Goal: Information Seeking & Learning: Understand process/instructions

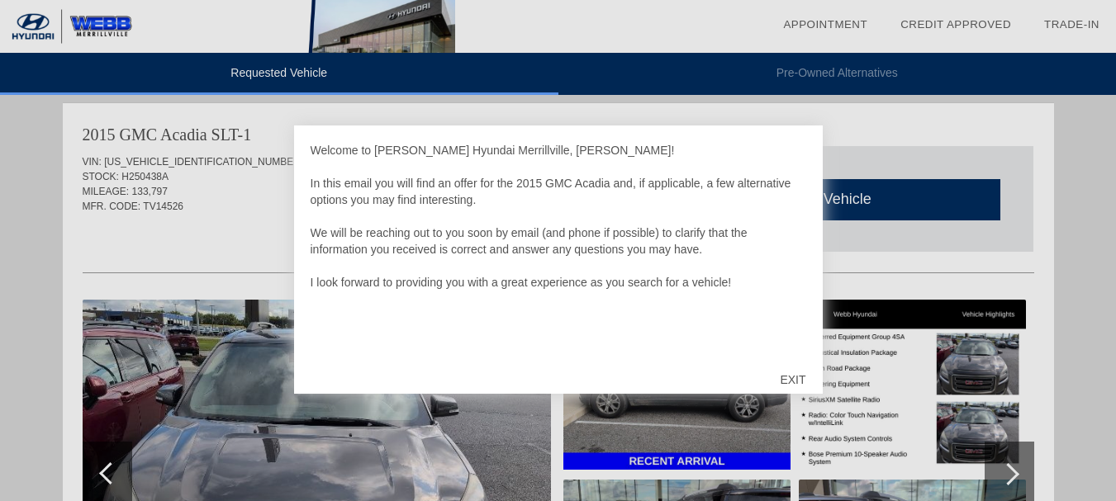
scroll to position [30, 0]
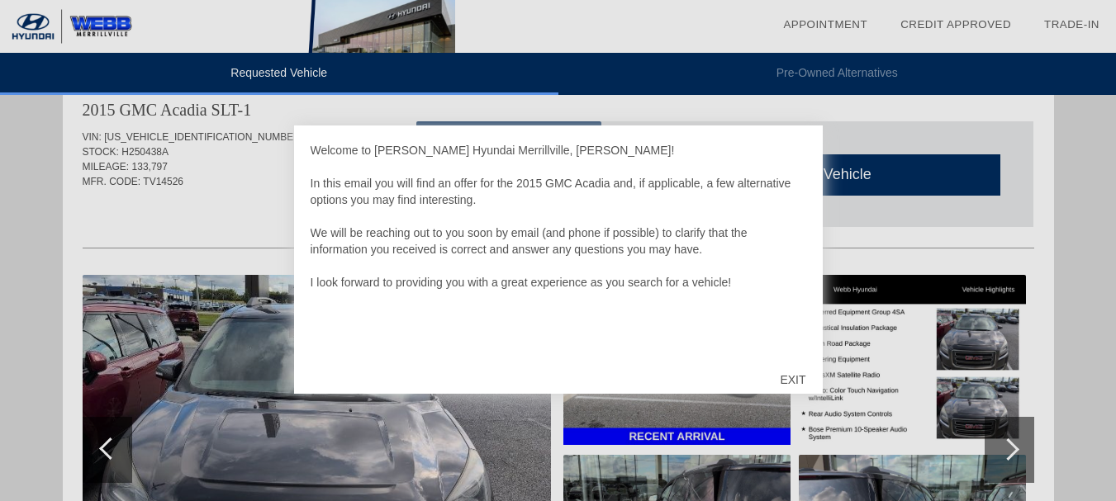
click at [796, 377] on div "EXIT" at bounding box center [792, 380] width 59 height 50
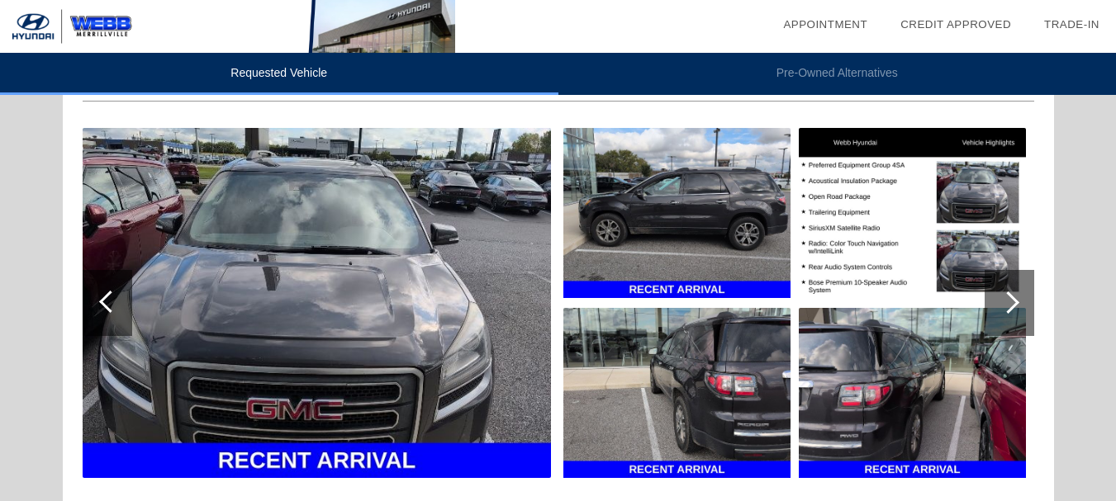
scroll to position [209, 0]
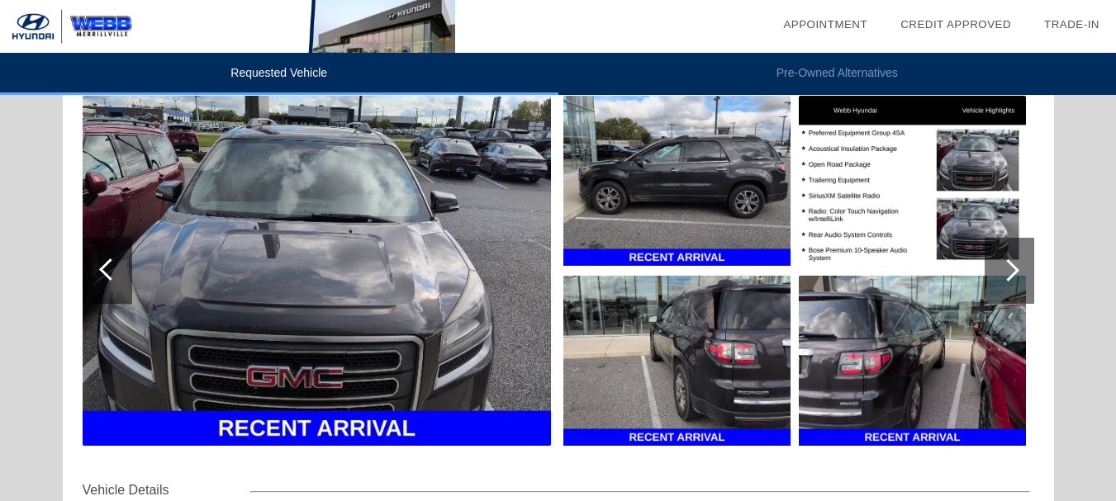
click at [357, 252] on img at bounding box center [317, 271] width 468 height 350
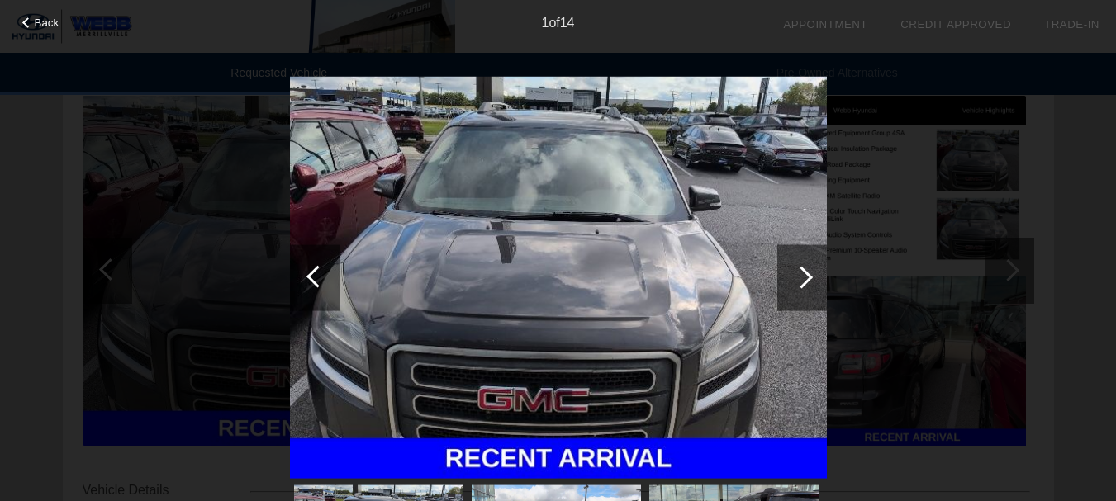
click at [795, 266] on div at bounding box center [802, 278] width 50 height 66
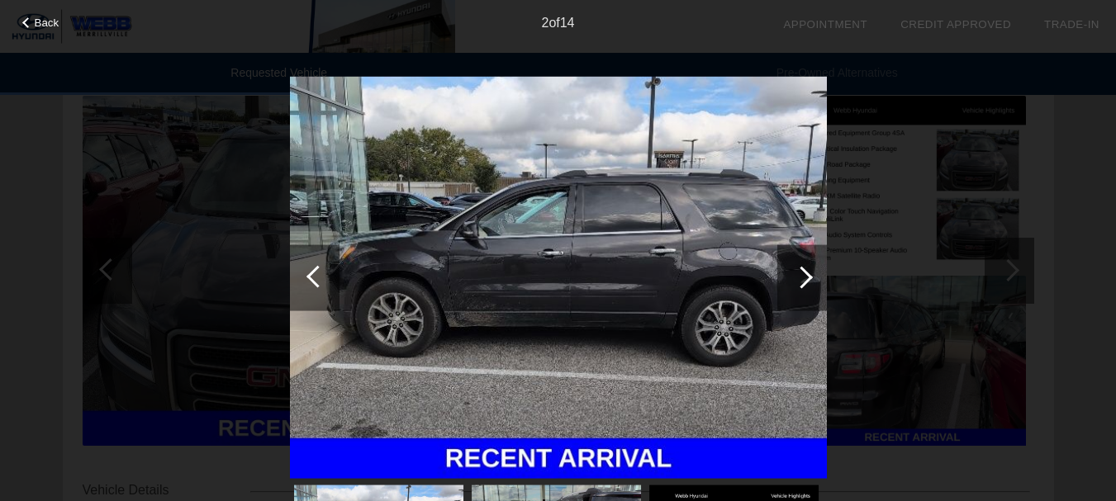
click at [806, 266] on div at bounding box center [802, 278] width 50 height 66
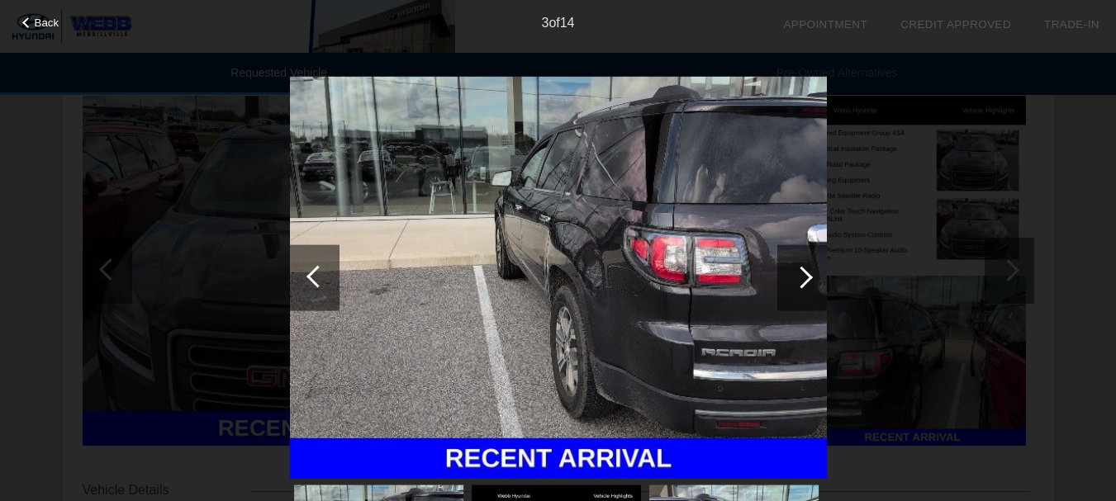
click at [806, 267] on div at bounding box center [802, 278] width 50 height 66
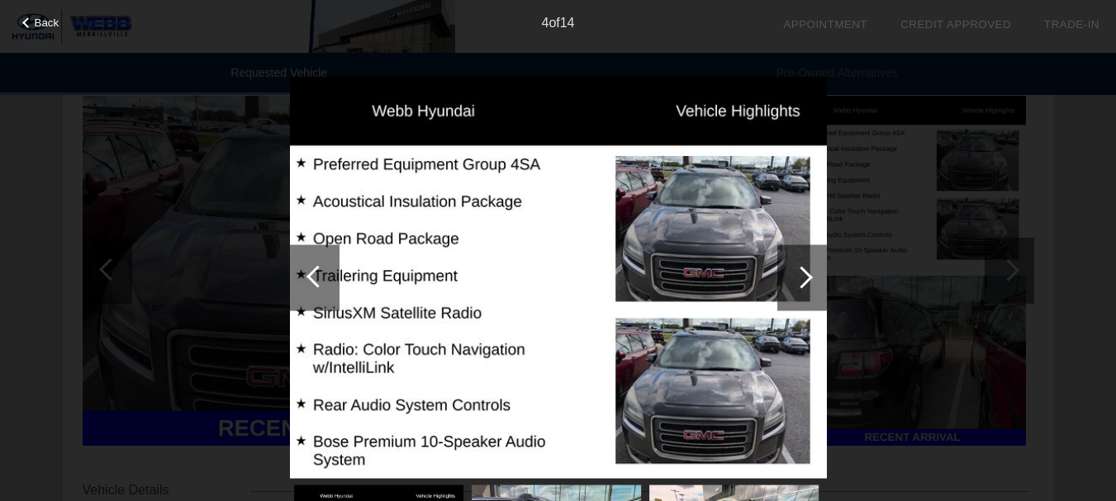
click at [806, 267] on div at bounding box center [802, 278] width 50 height 66
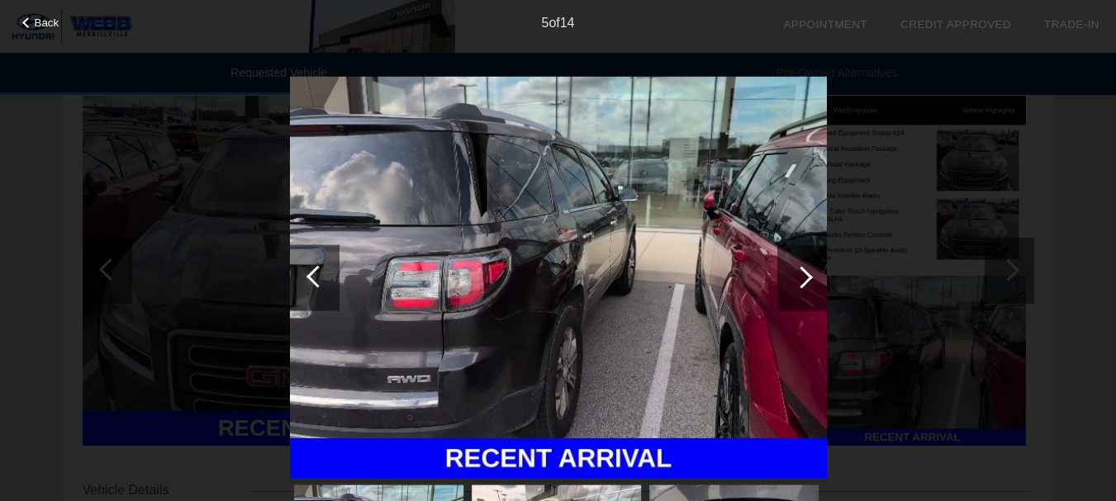
click at [806, 269] on div at bounding box center [802, 278] width 50 height 66
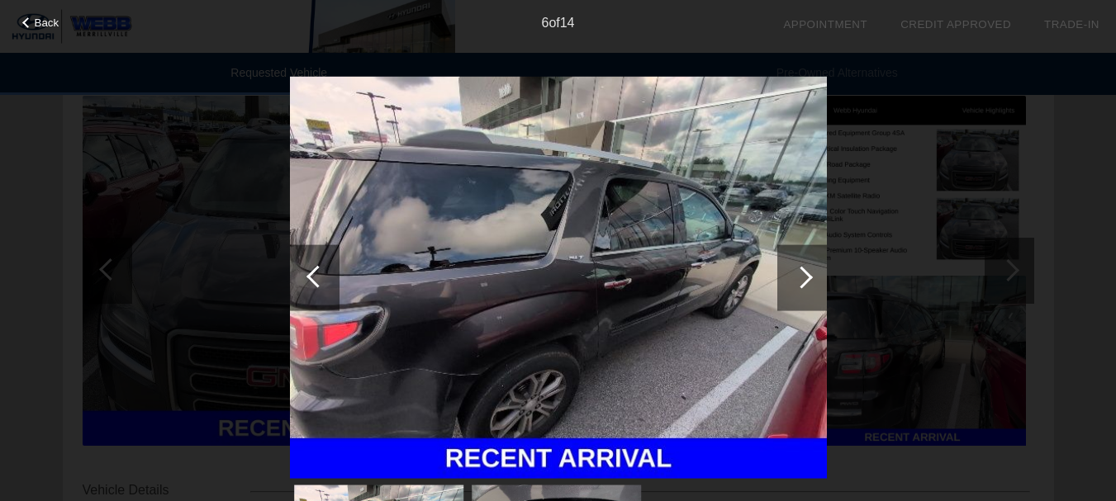
click at [806, 269] on div at bounding box center [802, 278] width 50 height 66
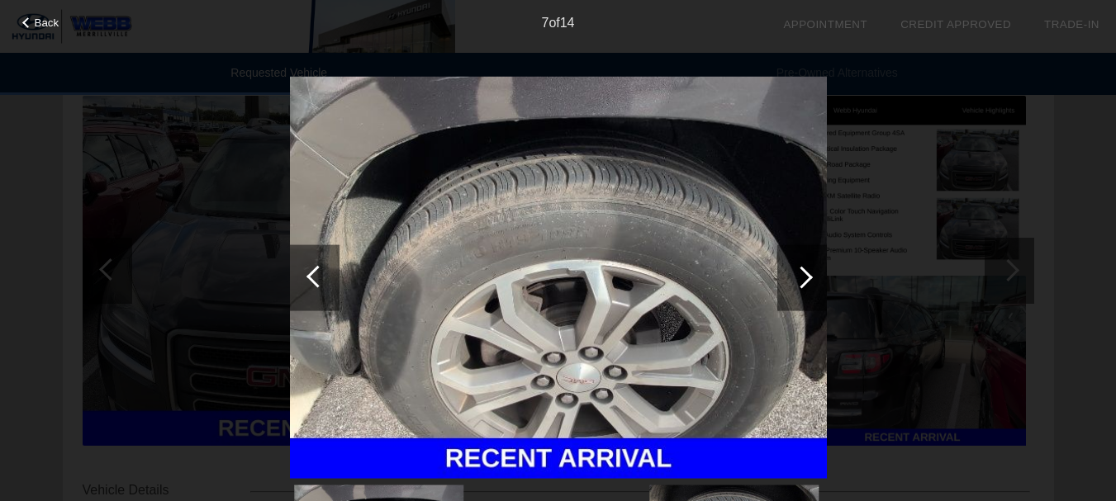
click at [806, 271] on div at bounding box center [802, 277] width 22 height 22
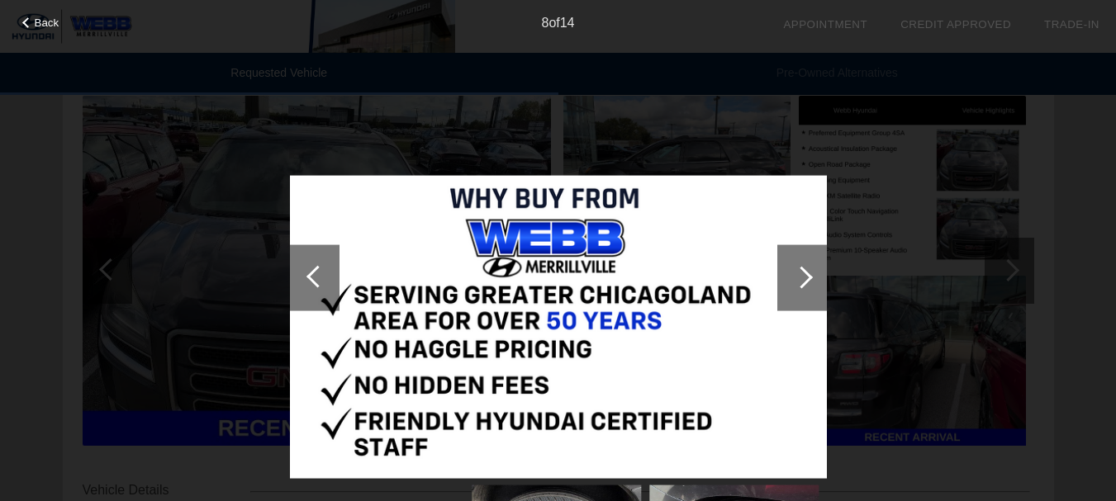
click at [806, 272] on div at bounding box center [802, 277] width 22 height 22
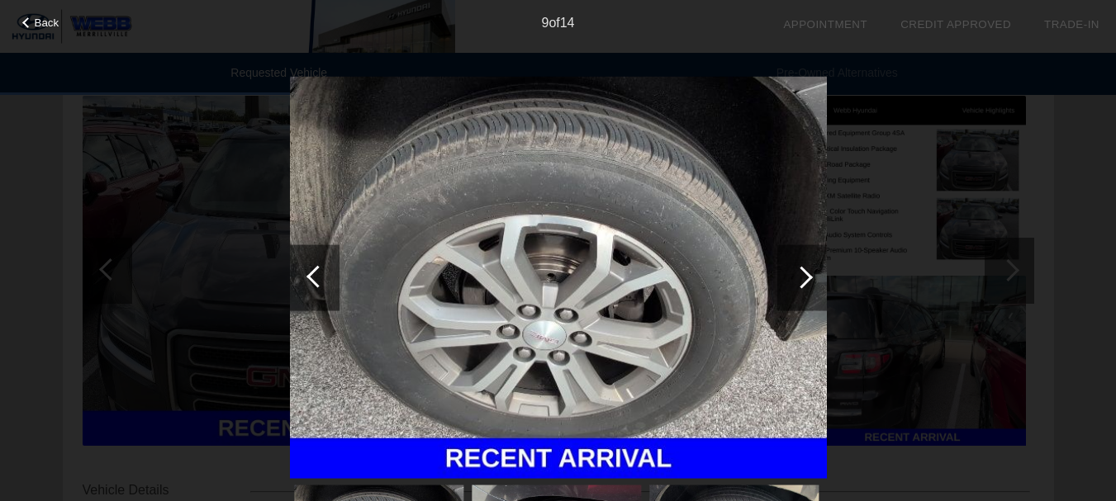
click at [806, 272] on div at bounding box center [802, 277] width 22 height 22
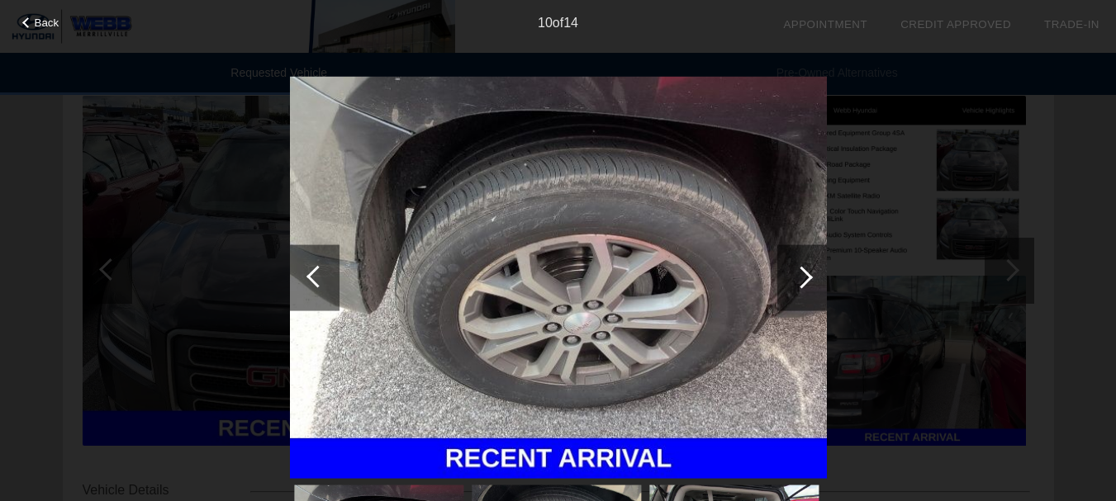
click at [806, 280] on div at bounding box center [802, 277] width 22 height 22
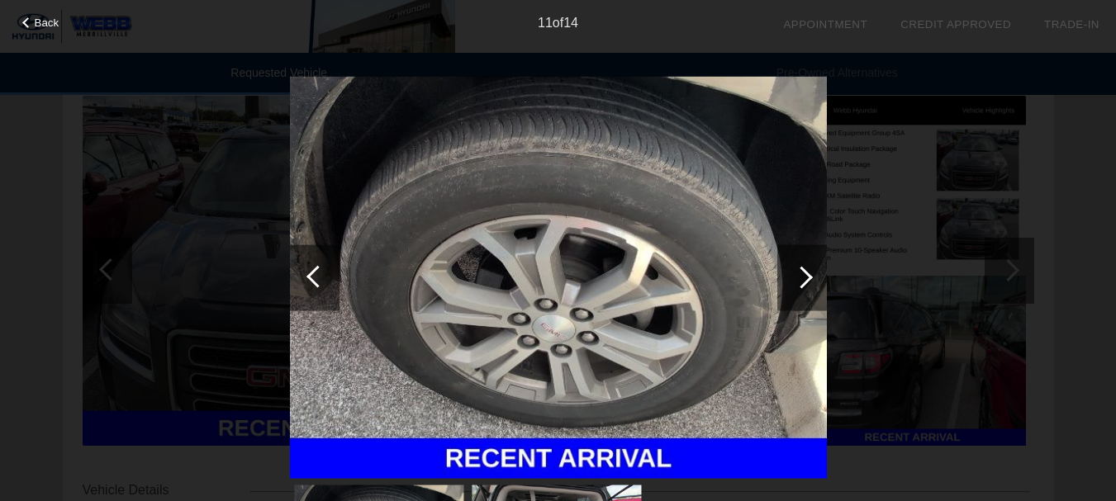
click at [806, 280] on div at bounding box center [802, 277] width 22 height 22
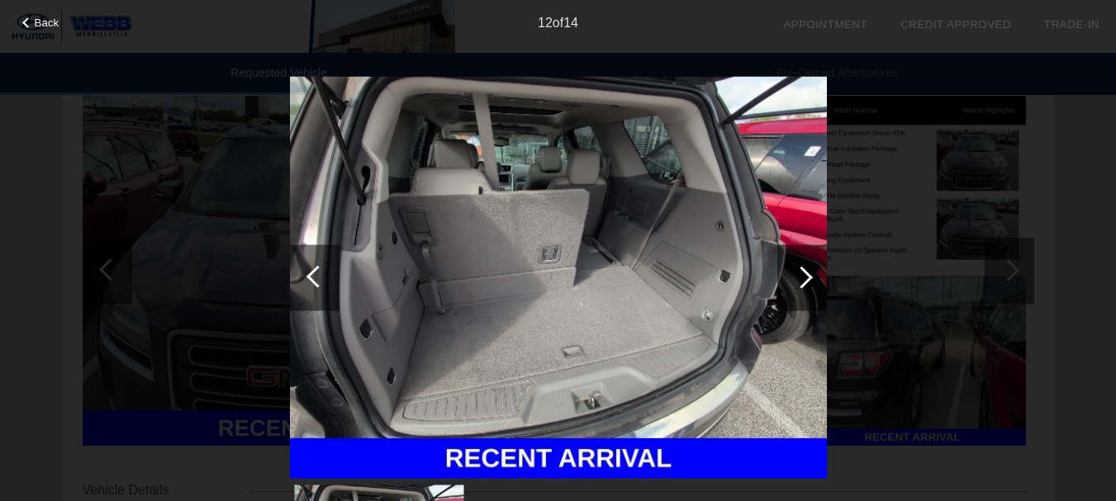
click at [807, 283] on div at bounding box center [802, 277] width 22 height 22
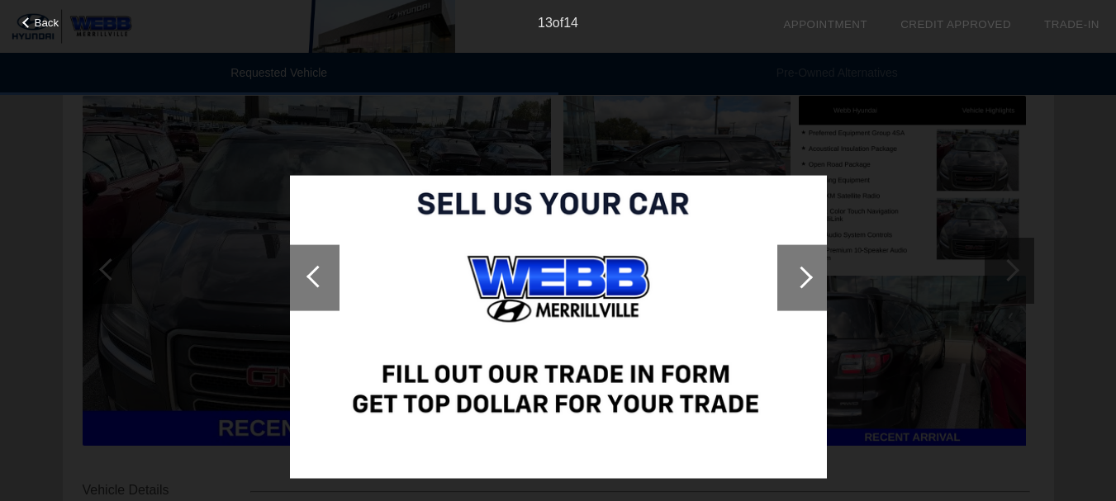
click at [807, 283] on div at bounding box center [802, 277] width 22 height 22
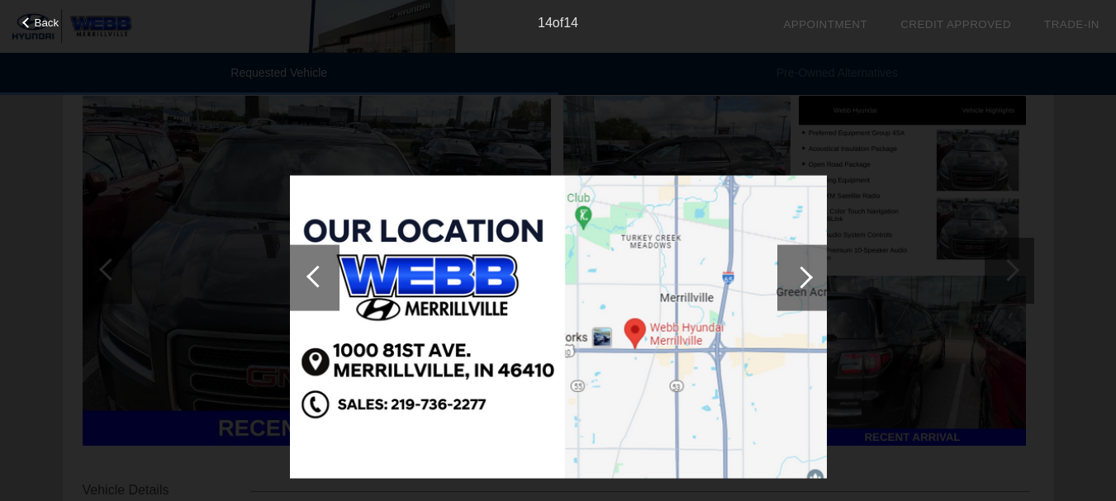
click at [807, 283] on div at bounding box center [802, 277] width 22 height 22
click at [805, 273] on div at bounding box center [802, 277] width 22 height 22
click at [805, 265] on div at bounding box center [802, 278] width 50 height 66
click at [802, 269] on div at bounding box center [802, 278] width 50 height 66
click at [798, 270] on div at bounding box center [802, 277] width 22 height 22
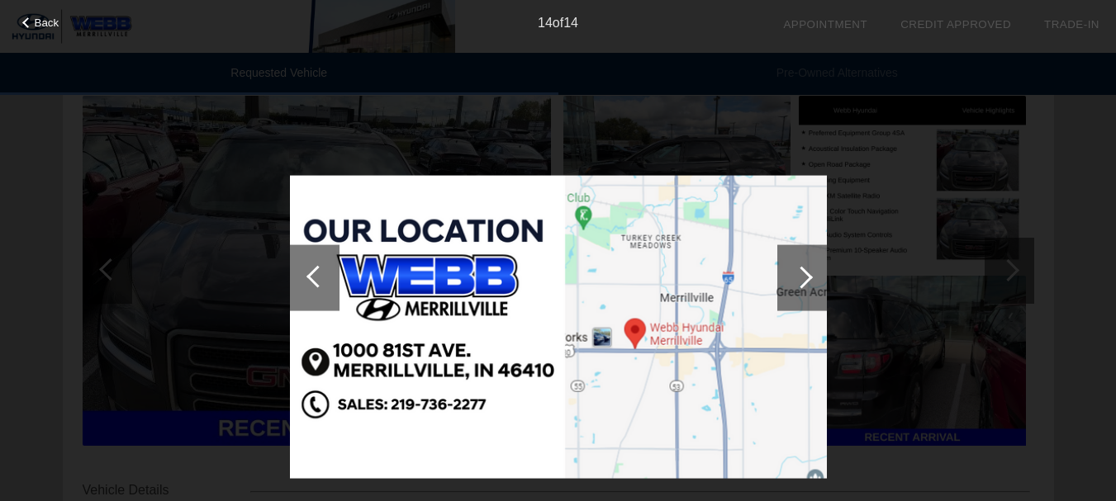
click at [312, 270] on div at bounding box center [315, 278] width 50 height 66
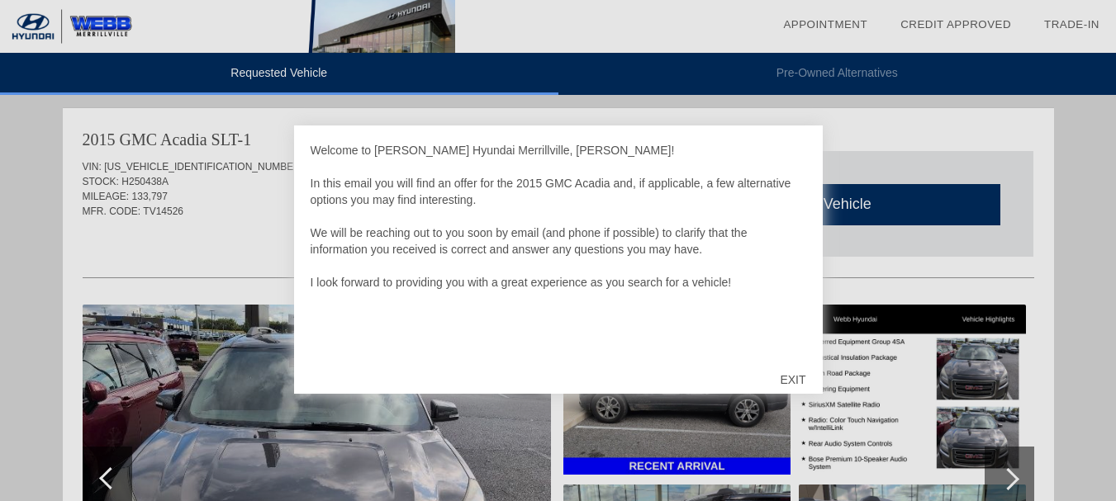
click at [796, 376] on div "EXIT" at bounding box center [792, 380] width 59 height 50
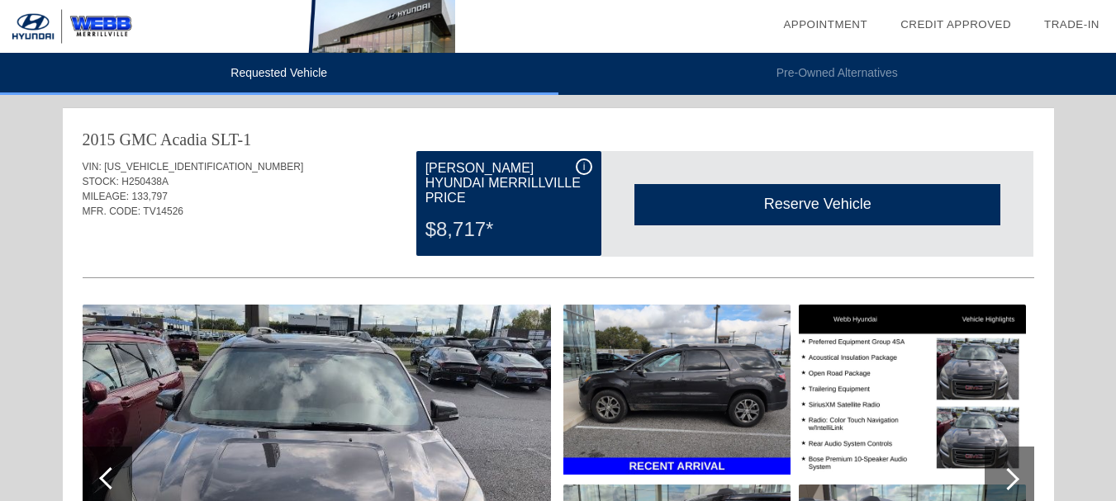
click at [422, 390] on img at bounding box center [317, 480] width 468 height 350
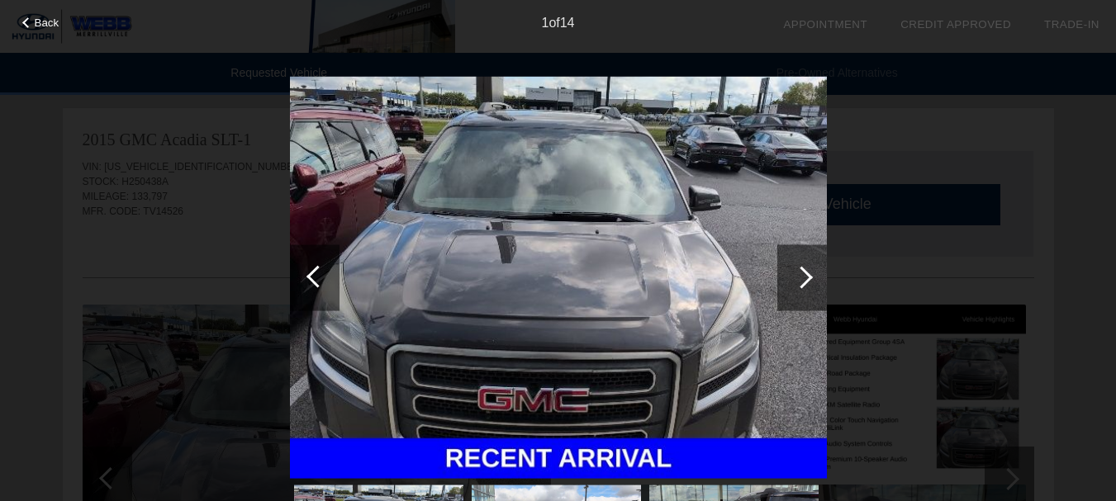
click at [794, 269] on div at bounding box center [802, 278] width 50 height 66
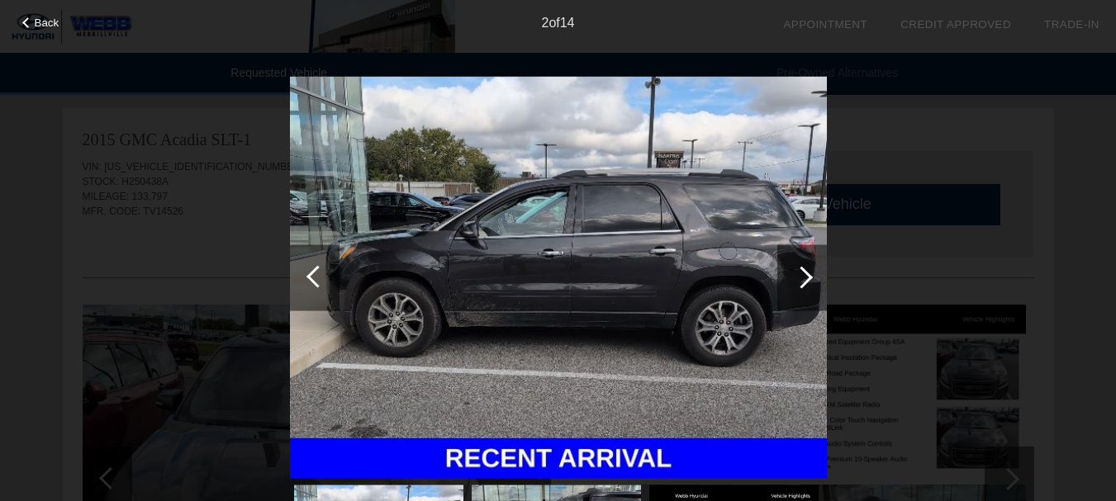
click at [793, 273] on div at bounding box center [802, 278] width 50 height 66
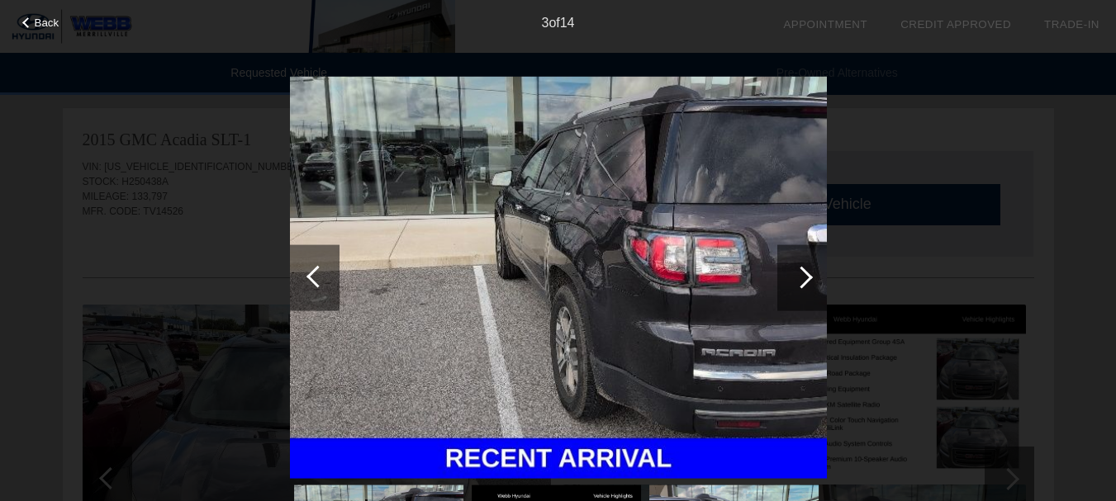
click at [793, 273] on div at bounding box center [802, 278] width 50 height 66
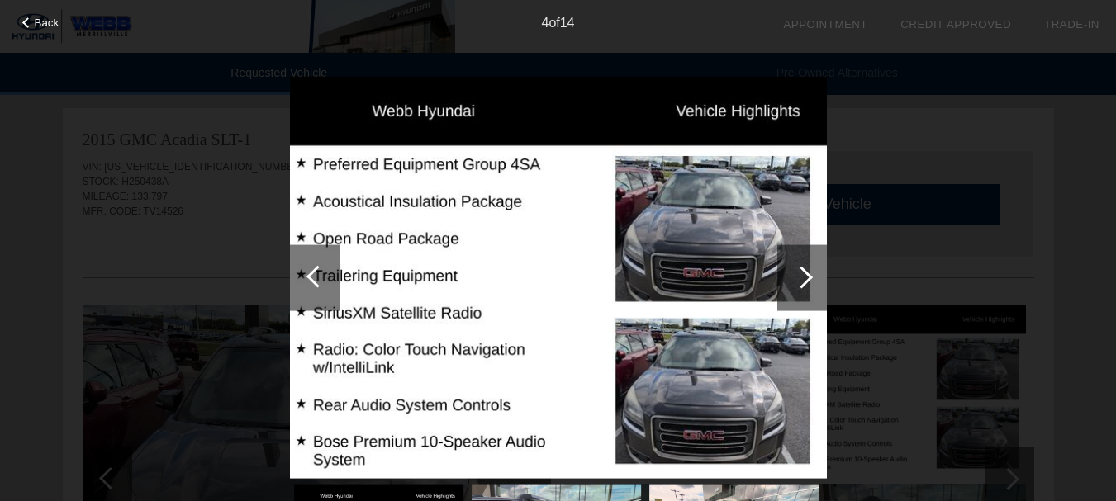
click at [793, 273] on div at bounding box center [802, 278] width 50 height 66
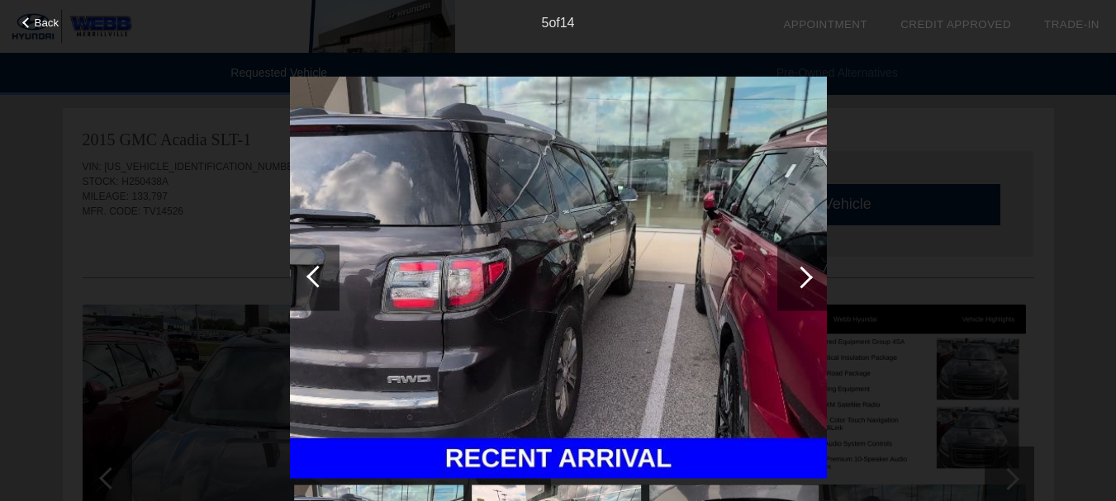
click at [793, 273] on div at bounding box center [802, 278] width 50 height 66
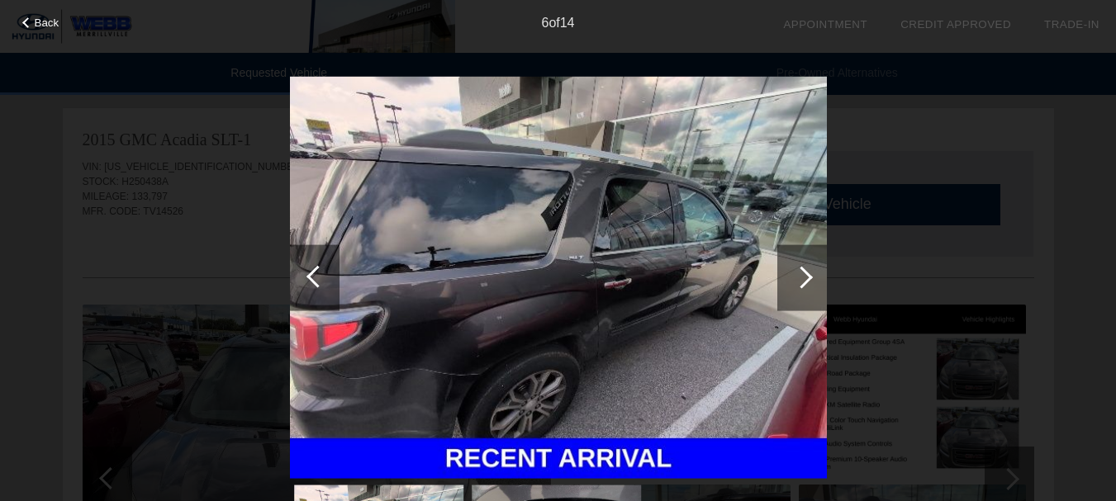
click at [793, 275] on div at bounding box center [802, 277] width 22 height 22
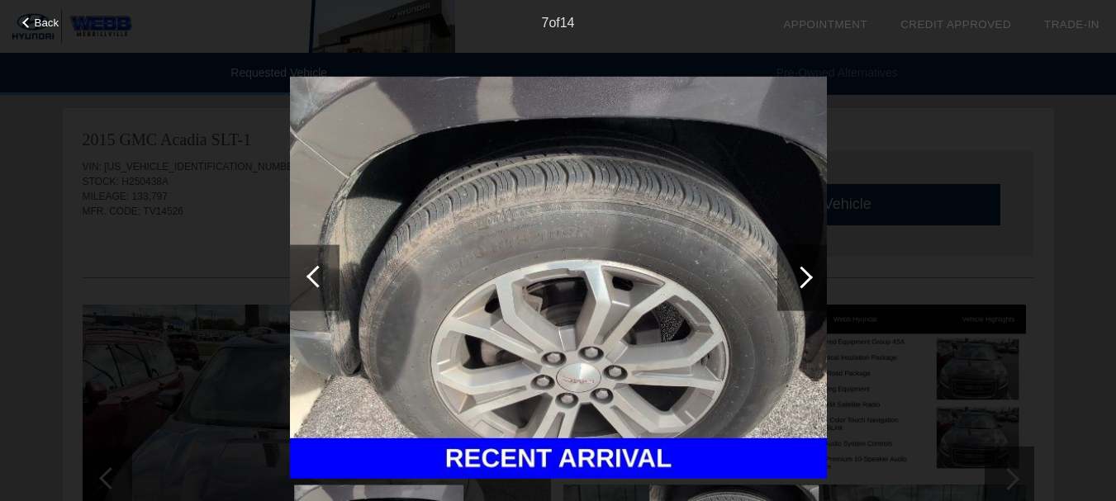
click at [791, 277] on div at bounding box center [802, 277] width 22 height 22
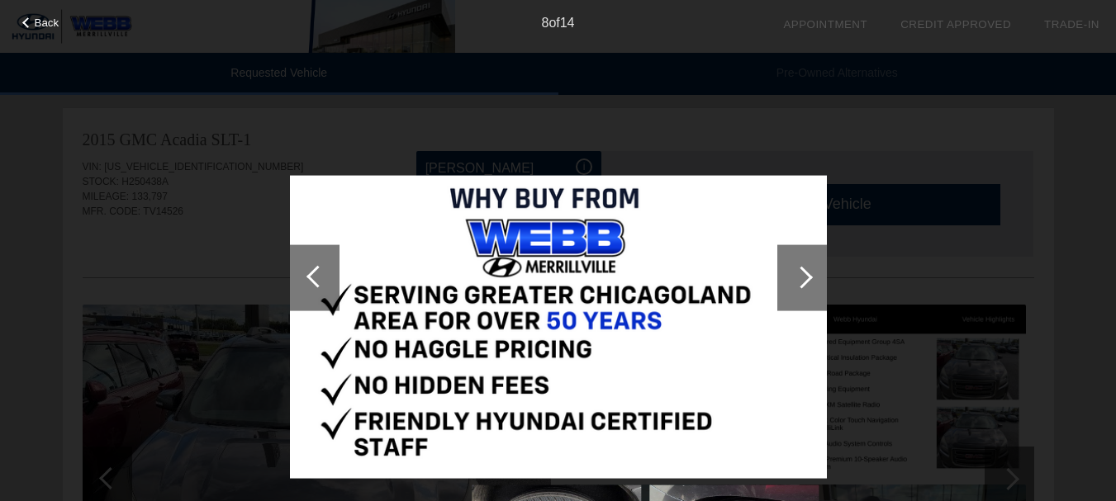
click at [809, 273] on div at bounding box center [802, 278] width 50 height 66
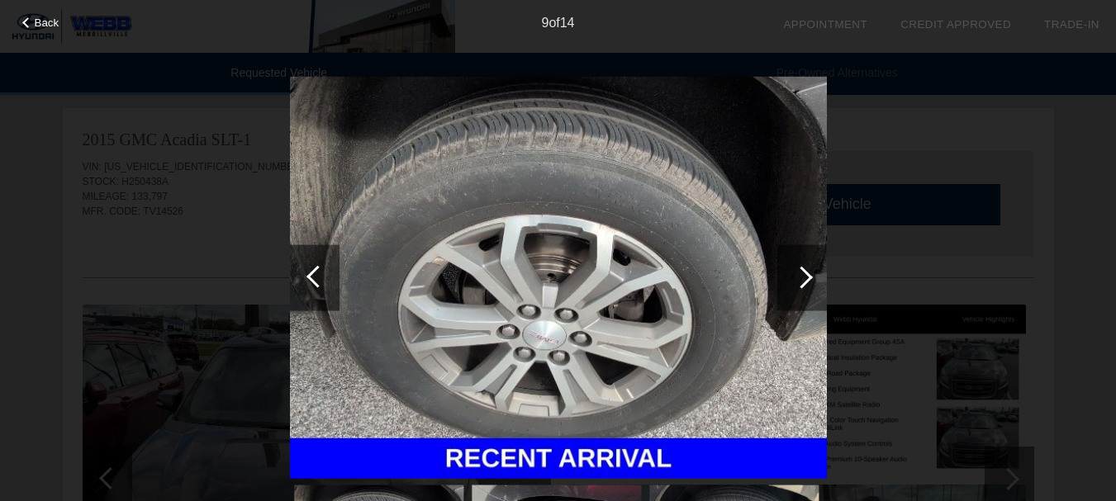
click at [802, 276] on div at bounding box center [802, 277] width 22 height 22
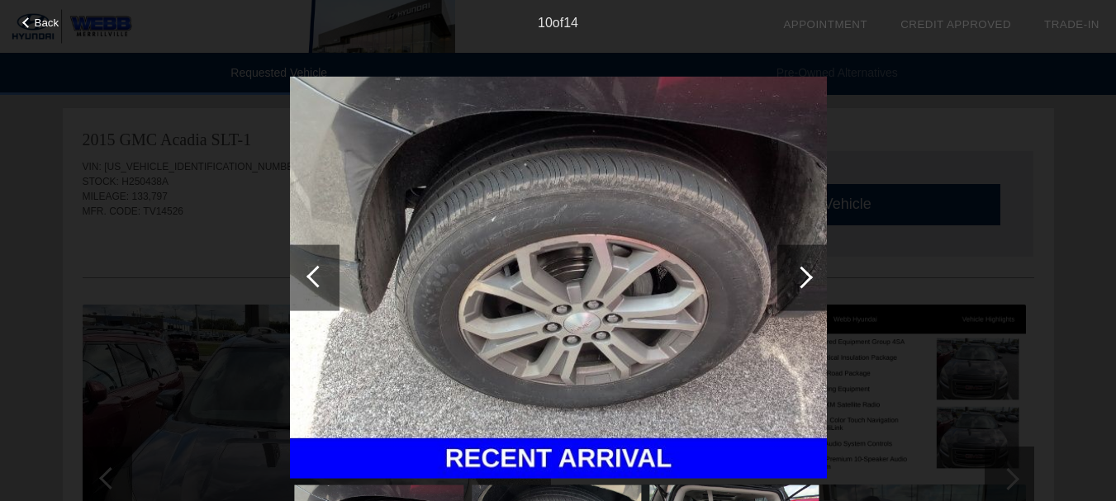
click at [802, 276] on div at bounding box center [802, 277] width 22 height 22
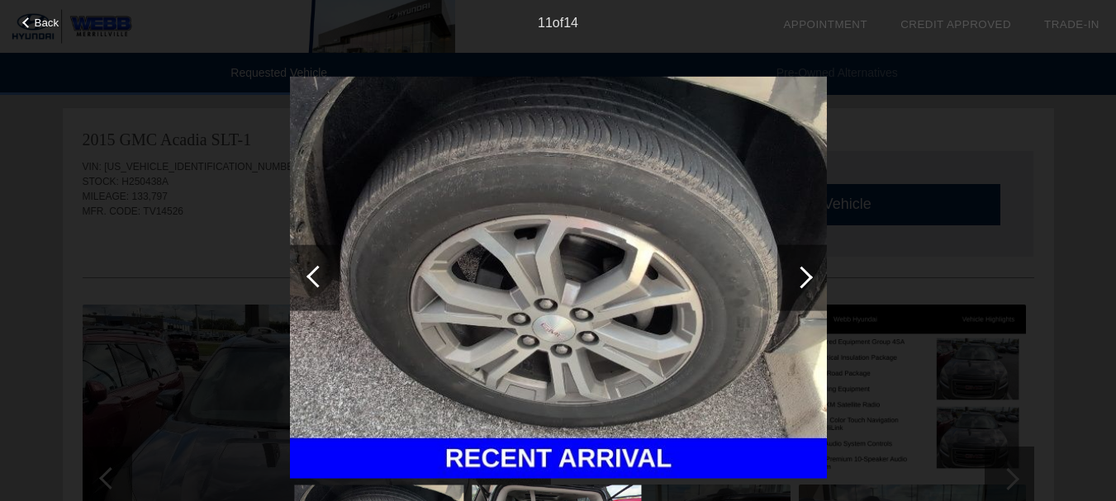
click at [802, 278] on div at bounding box center [802, 277] width 22 height 22
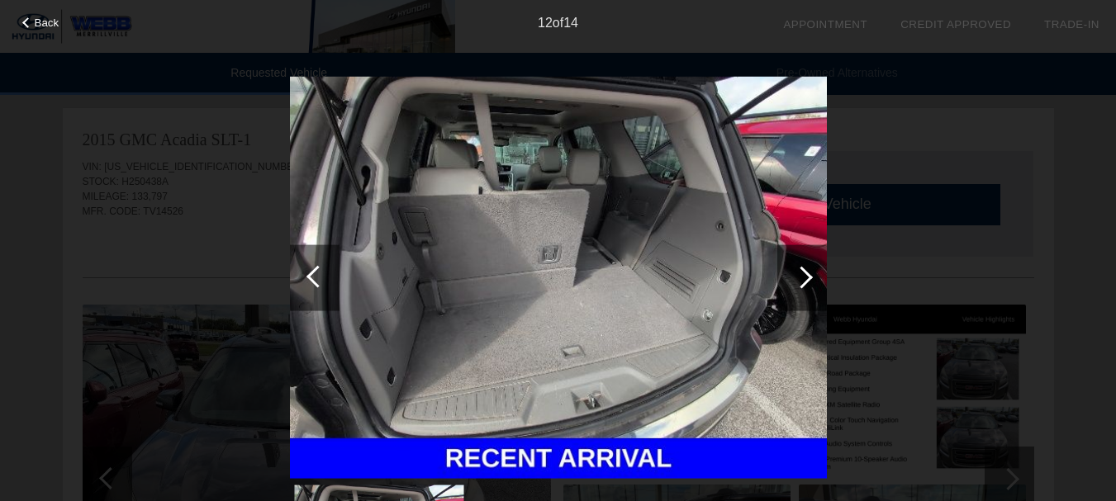
click at [801, 279] on div at bounding box center [802, 277] width 22 height 22
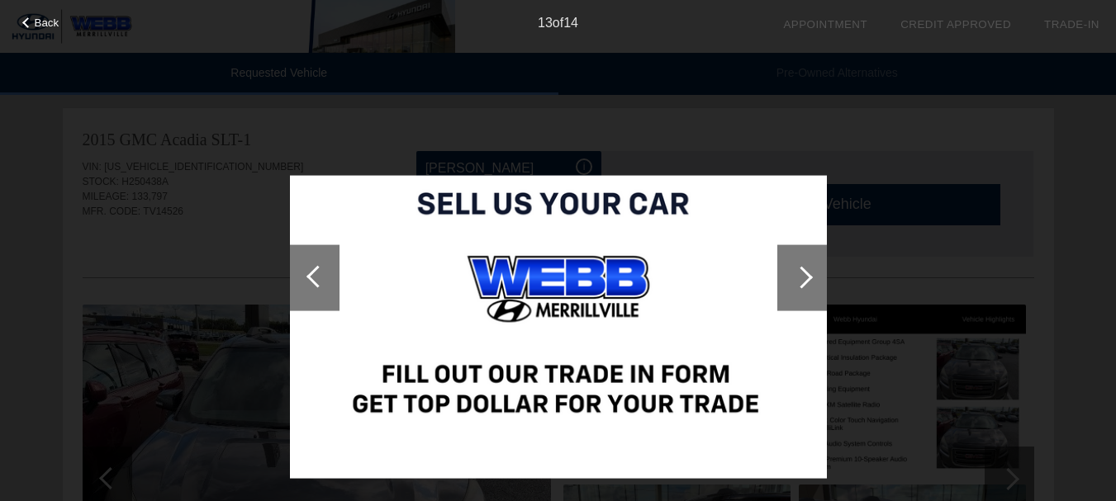
click at [801, 280] on div at bounding box center [802, 277] width 22 height 22
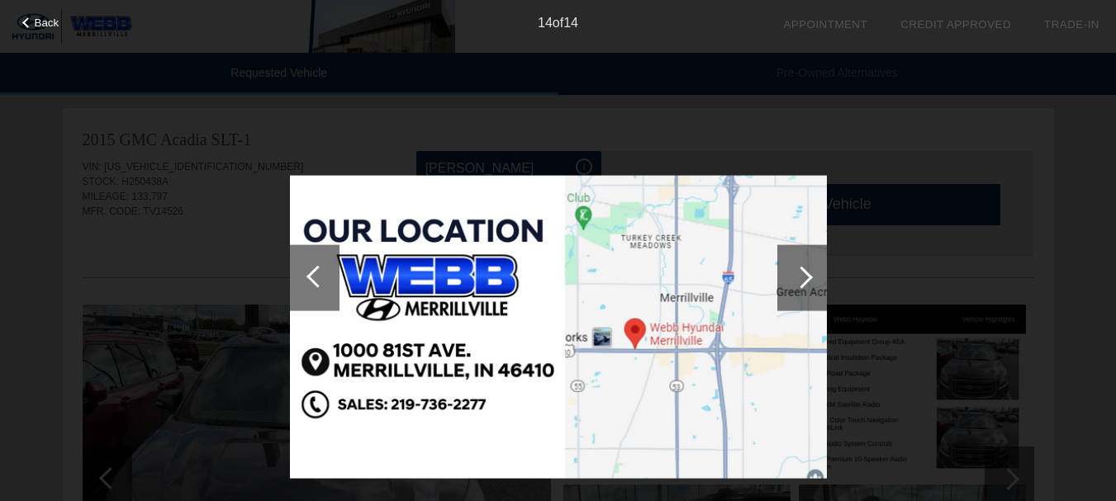
click at [317, 269] on div at bounding box center [318, 276] width 22 height 22
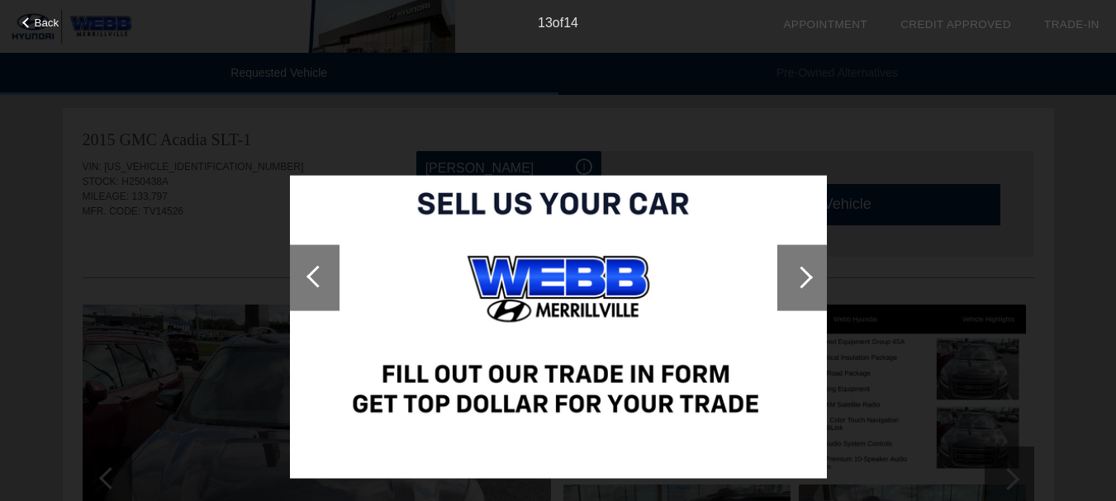
click at [315, 270] on div at bounding box center [318, 276] width 22 height 22
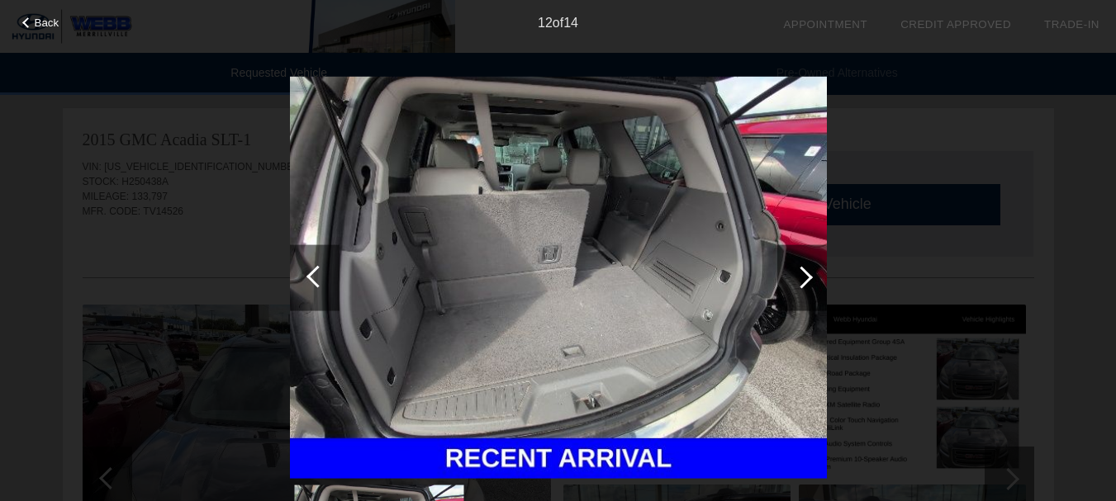
click at [310, 264] on div at bounding box center [315, 278] width 50 height 66
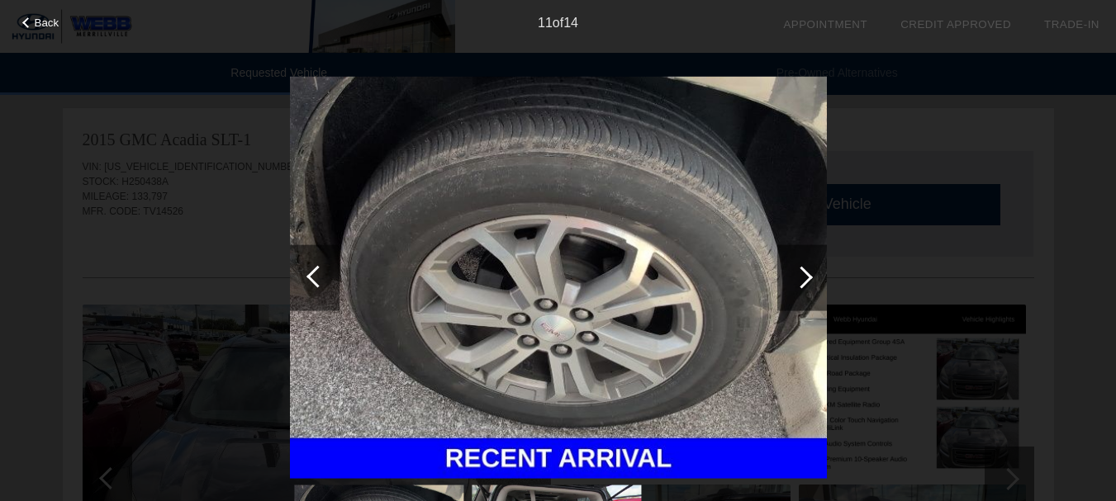
click at [310, 270] on div at bounding box center [315, 278] width 50 height 66
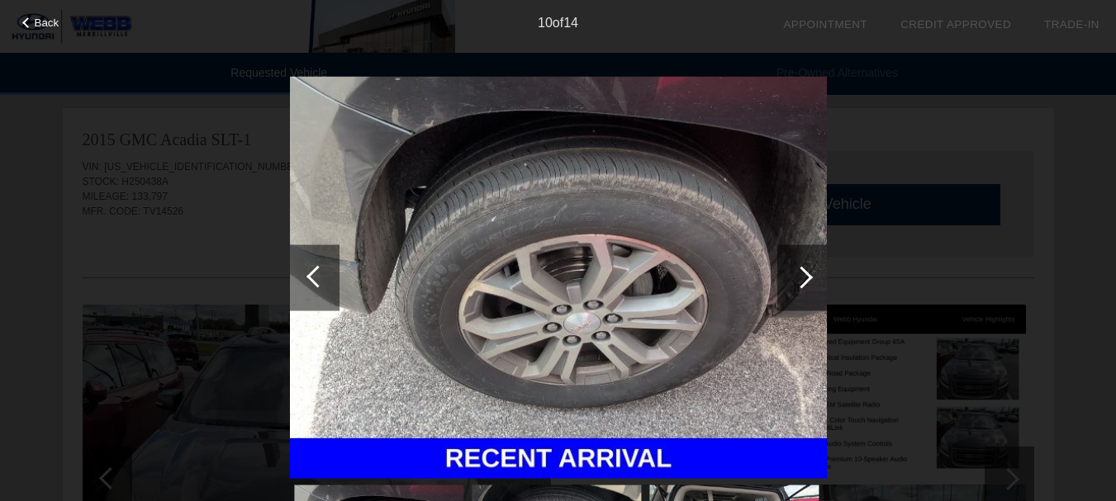
click at [310, 270] on div at bounding box center [315, 278] width 50 height 66
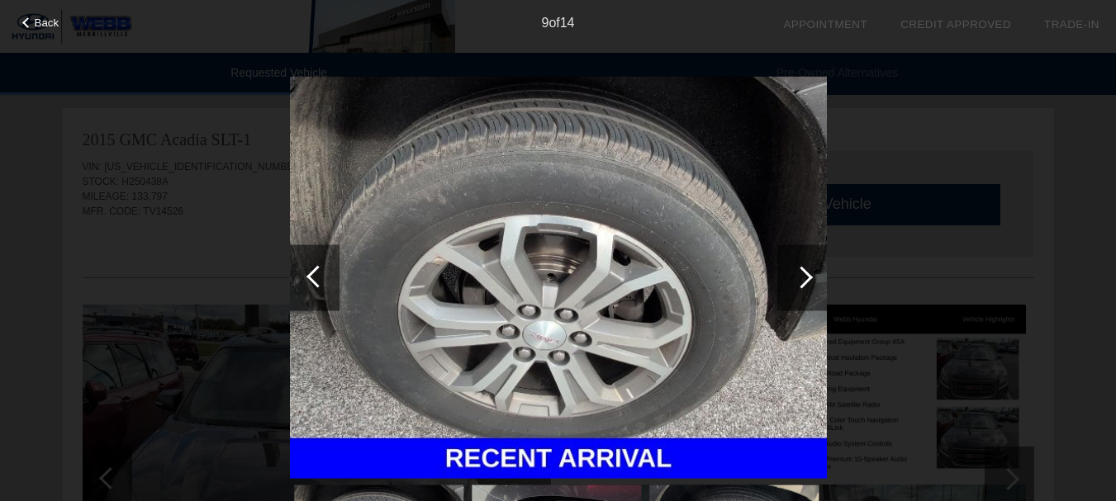
click at [310, 270] on div at bounding box center [315, 278] width 50 height 66
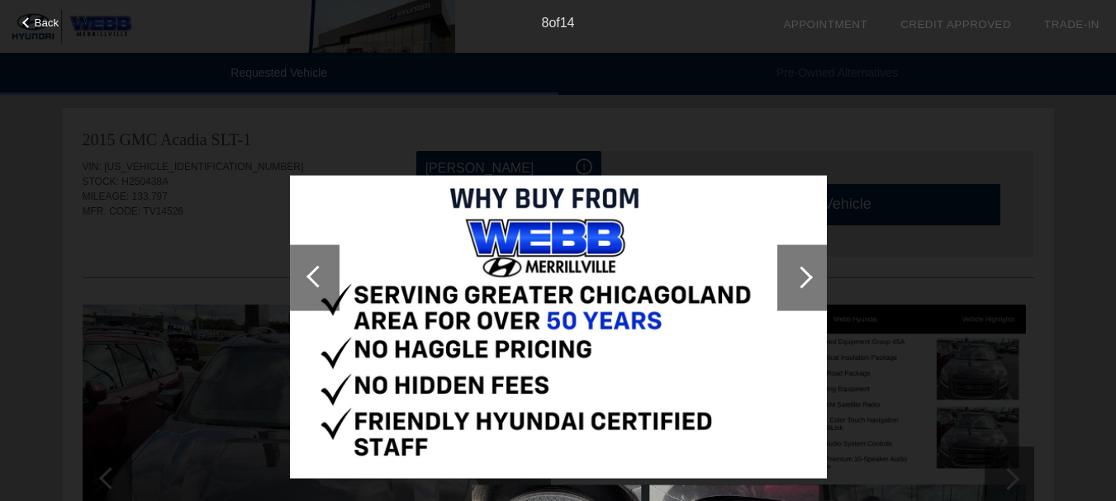
click at [310, 271] on div at bounding box center [315, 278] width 50 height 66
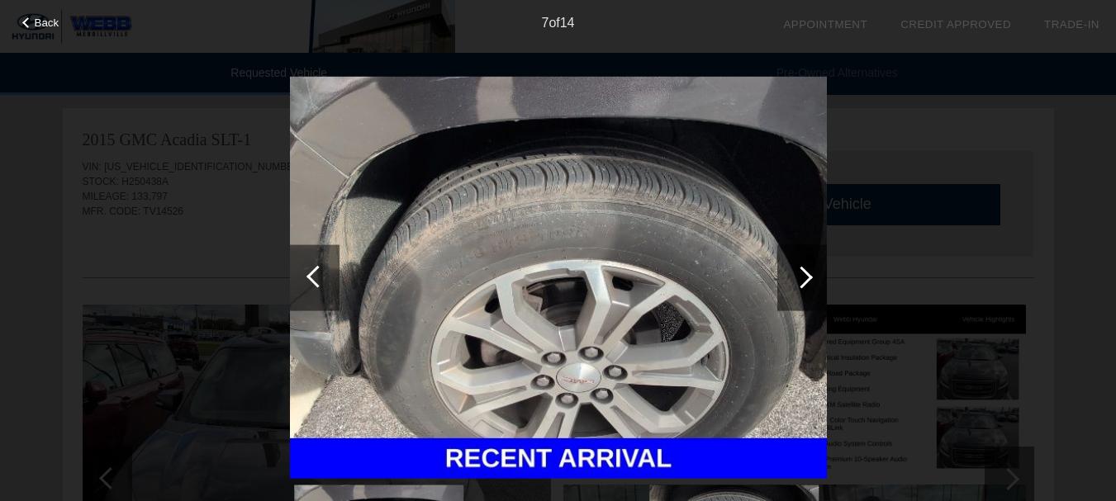
click at [309, 273] on div at bounding box center [315, 278] width 50 height 66
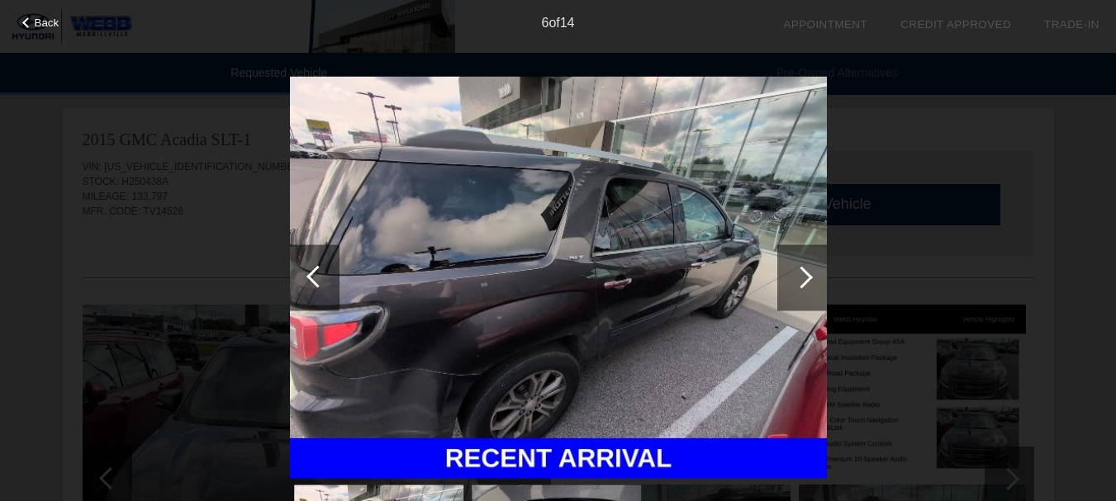
click at [309, 273] on div at bounding box center [315, 278] width 50 height 66
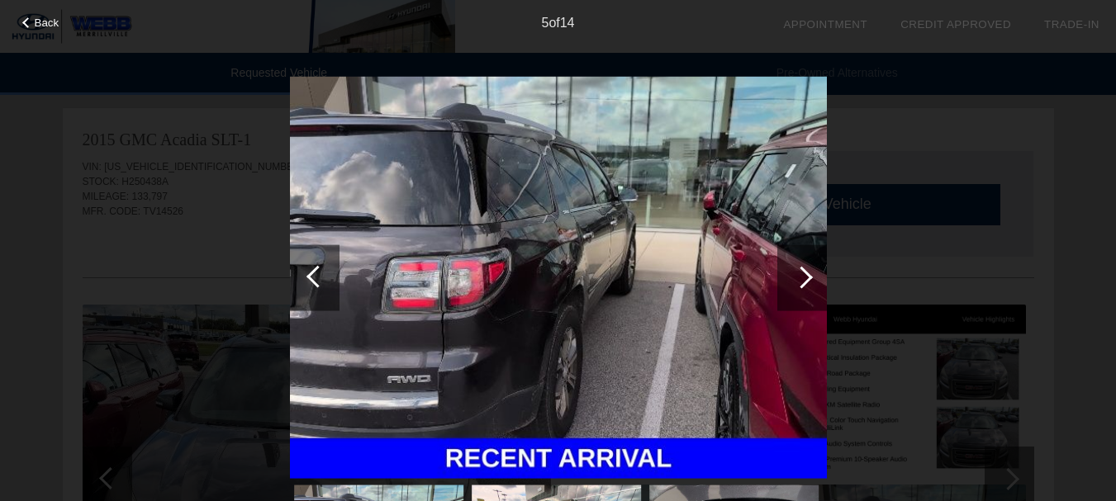
click at [308, 273] on div at bounding box center [315, 278] width 50 height 66
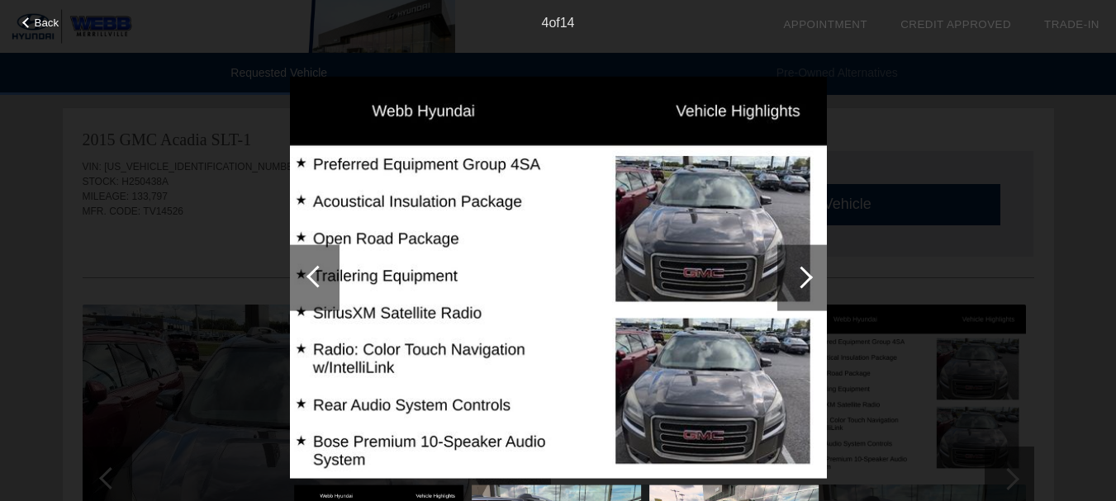
click at [308, 273] on div at bounding box center [315, 278] width 50 height 66
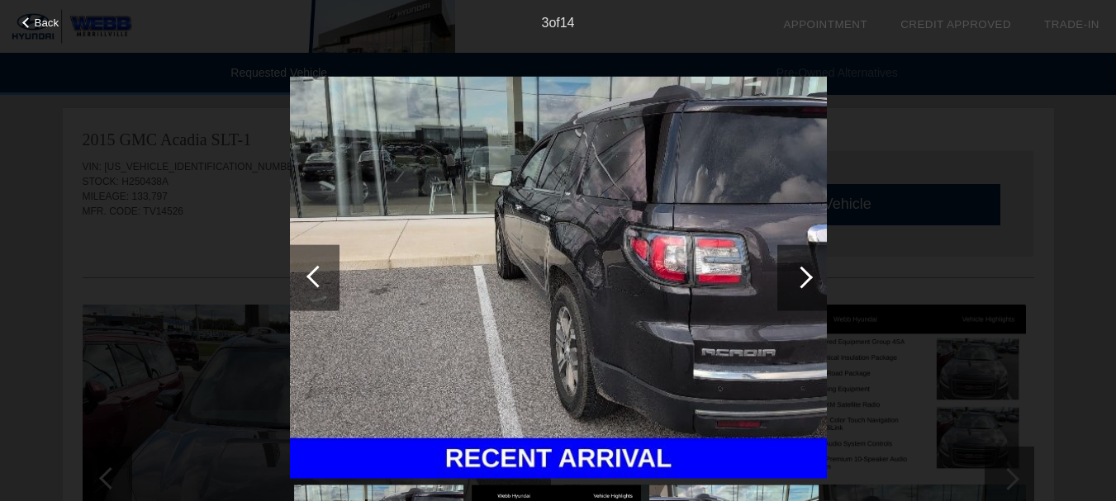
click at [307, 273] on div at bounding box center [315, 278] width 50 height 66
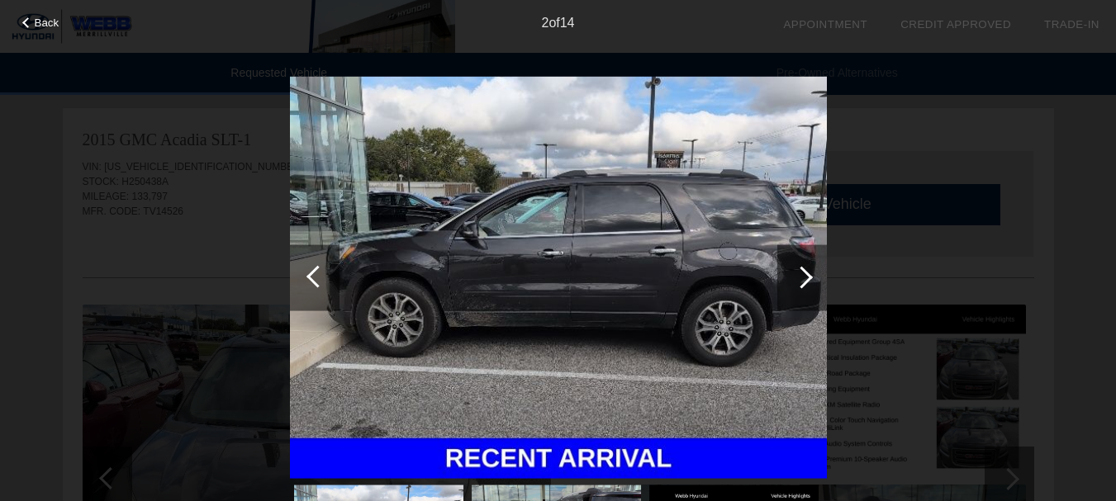
click at [307, 278] on div at bounding box center [315, 278] width 50 height 66
